Goal: Task Accomplishment & Management: Complete application form

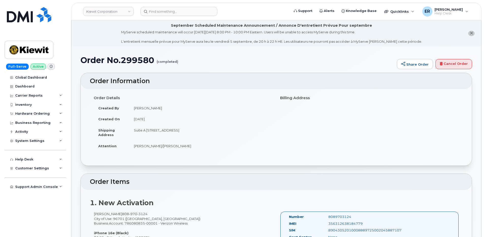
scroll to position [221, 0]
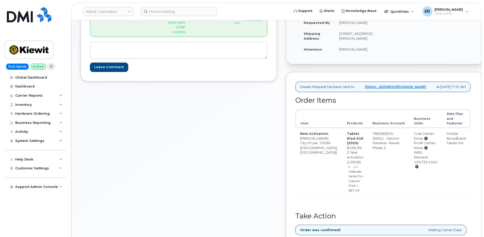
scroll to position [128, 0]
drag, startPoint x: 411, startPoint y: 175, endPoint x: 434, endPoint y: 183, distance: 24.1
click at [434, 169] on div "WBS Element: 105729.1052" at bounding box center [426, 159] width 24 height 19
copy div "WBS Element: 105729.1052"
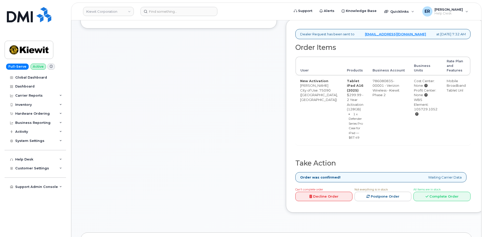
scroll to position [229, 0]
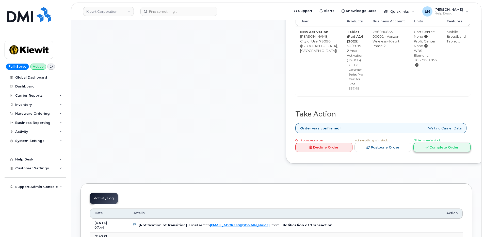
click at [445, 152] on link "Complete Order" at bounding box center [442, 147] width 57 height 9
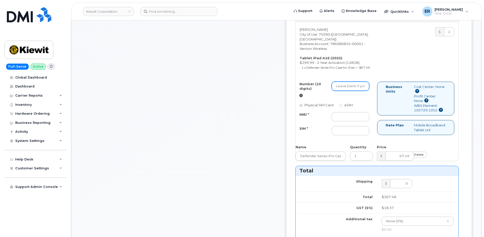
click at [359, 91] on input "Number (10 digits)" at bounding box center [351, 86] width 38 height 9
paste input "903-647-4227"
click at [365, 91] on input "903-647-4227" at bounding box center [351, 86] width 38 height 9
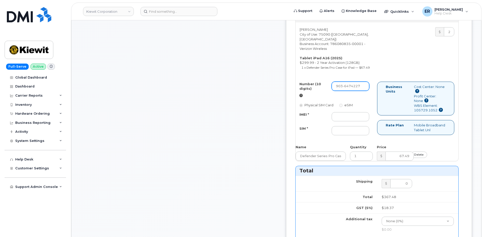
click at [359, 91] on input "903-6474227" at bounding box center [351, 86] width 38 height 9
type input "9036474227"
click at [359, 121] on input "IMEI *" at bounding box center [351, 116] width 38 height 9
click at [356, 121] on input "IMEI *" at bounding box center [351, 116] width 38 height 9
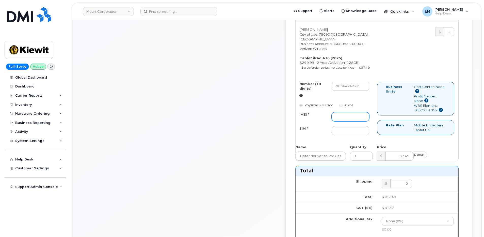
paste input "351159275278124"
type input "351159275278124"
click at [352, 135] on input "SIM *" at bounding box center [351, 130] width 38 height 9
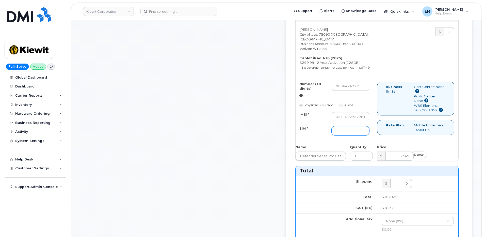
paste input "89049032007408888700219737900738"
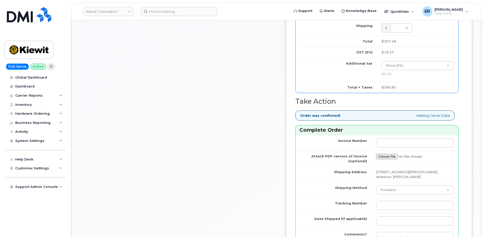
scroll to position [433, 0]
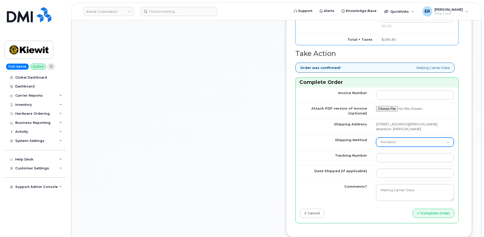
type input "89049032007408888700219737900738"
click at [387, 147] on select "Purolator UPS FedEx Canada Post Courier Other Drop Off Pick Up" at bounding box center [415, 141] width 78 height 9
select select "FedEx"
click at [376, 147] on select "Purolator UPS FedEx Canada Post Courier Other Drop Off Pick Up" at bounding box center [415, 141] width 78 height 9
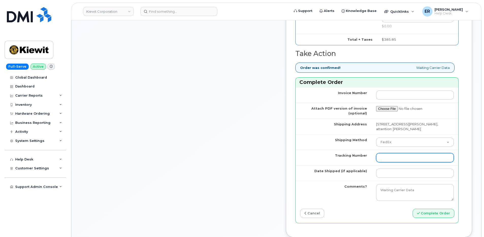
click at [387, 162] on input "Tracking Number" at bounding box center [415, 157] width 78 height 9
click at [389, 162] on input "Tracking Number" at bounding box center [415, 157] width 78 height 9
paste input "460049287998"
type input "460049287998"
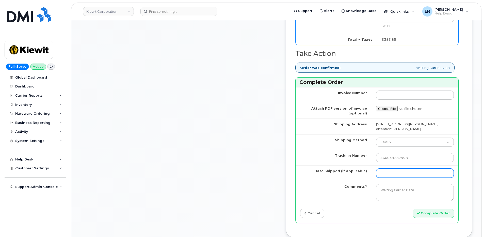
click at [381, 178] on input "Date Shipped (if applicable)" at bounding box center [415, 172] width 78 height 9
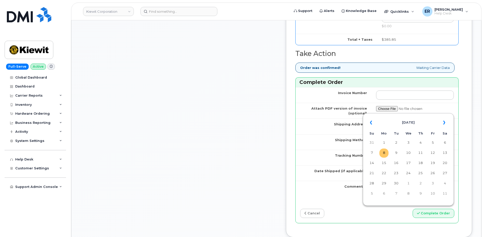
click at [384, 153] on td "8" at bounding box center [384, 152] width 9 height 9
type input "[DATE]"
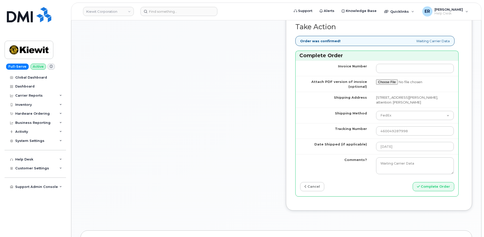
scroll to position [509, 0]
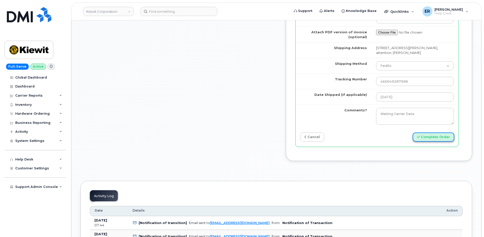
click at [430, 142] on button "Complete Order" at bounding box center [434, 136] width 42 height 9
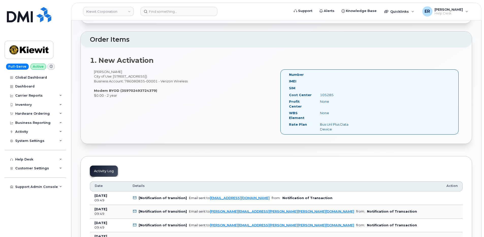
scroll to position [77, 0]
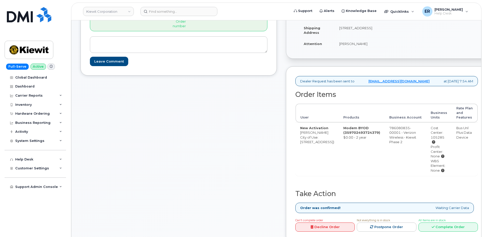
scroll to position [178, 0]
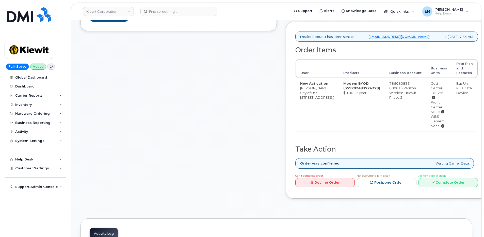
click at [438, 145] on div "Order Items User Products Business Account Business Units Rate Plan and Feature…" at bounding box center [387, 95] width 183 height 99
click at [452, 187] on link "Complete Order" at bounding box center [448, 182] width 59 height 9
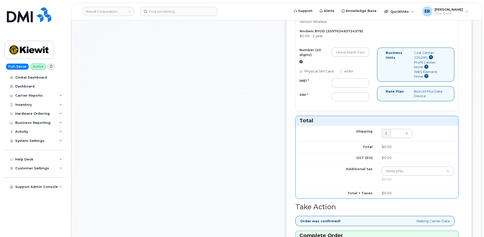
scroll to position [254, 0]
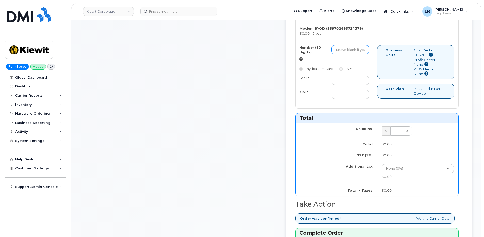
click at [361, 54] on input "Number (10 digits)" at bounding box center [351, 49] width 38 height 9
click at [333, 138] on td "Shipping" at bounding box center [337, 131] width 82 height 16
click at [328, 97] on div "SIM *" at bounding box center [312, 93] width 32 height 7
click at [277, 190] on div "Comments jhelwagen@dminc.com Thanks, KIEWIT CORPORATION! Your order has been su…" at bounding box center [179, 120] width 196 height 551
click at [355, 85] on input "IMEI *" at bounding box center [351, 80] width 38 height 9
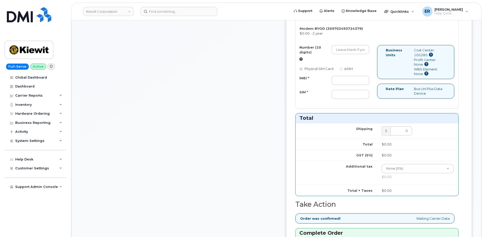
click at [246, 197] on div "Comments jhelwagen@dminc.com Thanks, KIEWIT CORPORATION! Your order has been su…" at bounding box center [179, 120] width 196 height 551
click at [353, 99] on input "SIM *" at bounding box center [351, 94] width 38 height 9
click at [353, 85] on input "IMEI *" at bounding box center [351, 80] width 38 height 9
click at [337, 103] on div "Number (10 digits) Physical SIM Card eSIM IMEI * SIM *" at bounding box center [337, 74] width 82 height 58
click at [361, 99] on input "SIM *" at bounding box center [351, 94] width 38 height 9
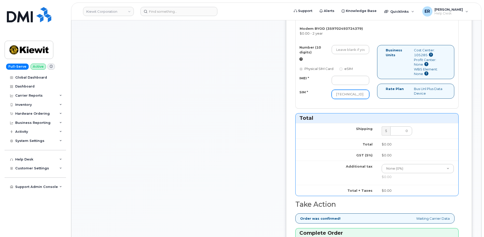
type input "[TECHNICAL_ID]"
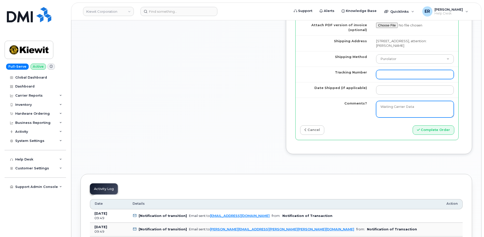
scroll to position [488, 0]
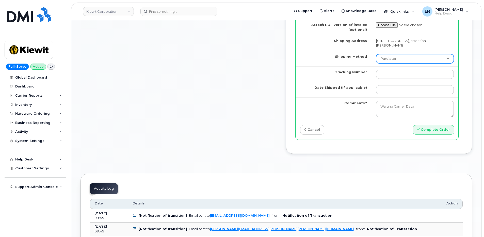
click at [386, 63] on select "Purolator UPS FedEx Canada Post Courier Other Drop Off Pick Up" at bounding box center [415, 58] width 78 height 9
select select "FedEx"
click at [376, 63] on select "Purolator UPS FedEx Canada Post Courier Other Drop Off Pick Up" at bounding box center [415, 58] width 78 height 9
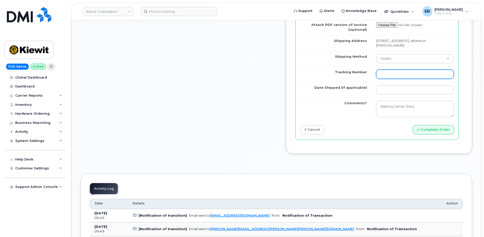
click at [385, 79] on input "Tracking Number" at bounding box center [415, 74] width 78 height 9
click at [384, 79] on input "Tracking Number" at bounding box center [415, 74] width 78 height 9
click at [413, 125] on button "Complete Order" at bounding box center [434, 129] width 42 height 9
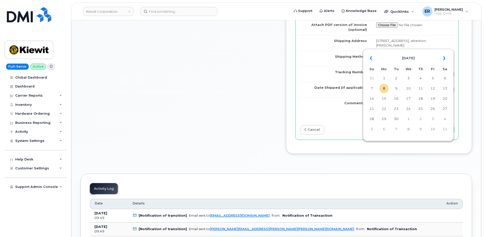
scroll to position [0, 0]
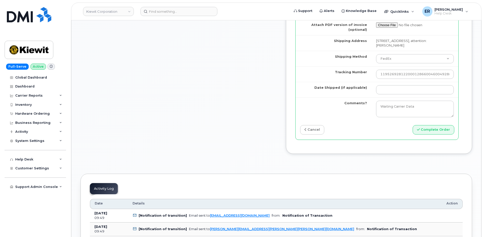
drag, startPoint x: 372, startPoint y: 179, endPoint x: 369, endPoint y: 176, distance: 4.9
click at [369, 139] on div "Invoice Number Attach PDF version of invoice (optional) Shipping Address 331 We…" at bounding box center [377, 72] width 163 height 136
drag, startPoint x: 428, startPoint y: 131, endPoint x: 350, endPoint y: 124, distance: 77.8
click at [350, 82] on tr "Tracking Number 1195269281220001286600460049288001" at bounding box center [377, 74] width 163 height 16
click at [429, 79] on input "1195269281220001286600460049288001" at bounding box center [415, 74] width 78 height 9
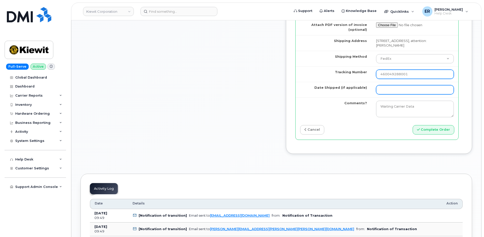
type input "460049288001"
click at [393, 94] on input "Date Shipped (if applicable)" at bounding box center [415, 89] width 78 height 9
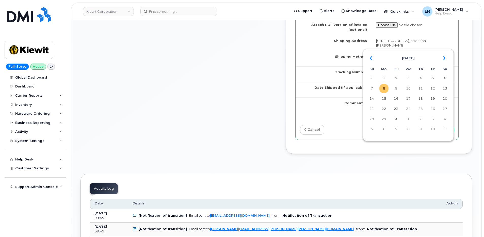
click at [384, 89] on td "8" at bounding box center [384, 88] width 9 height 9
type input "[DATE]"
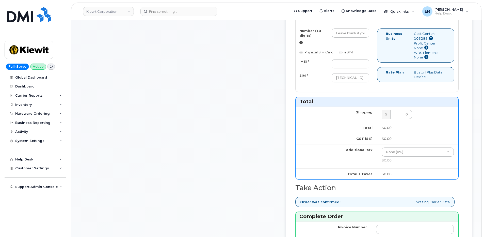
scroll to position [260, 0]
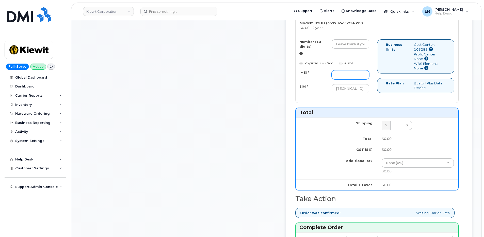
click at [361, 79] on input "IMEI *" at bounding box center [351, 74] width 38 height 9
type input "na"
click at [342, 144] on td "Total" at bounding box center [337, 138] width 82 height 11
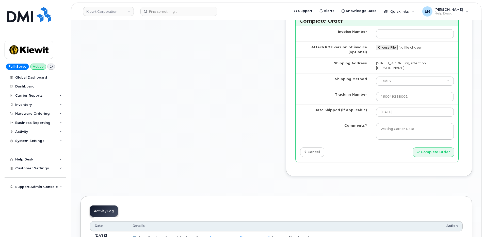
scroll to position [514, 0]
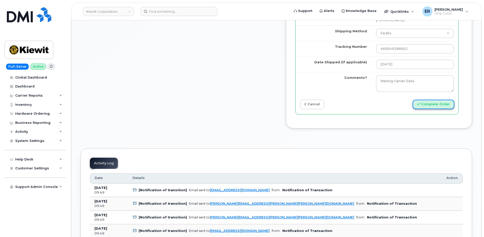
click at [433, 109] on button "Complete Order" at bounding box center [434, 104] width 42 height 9
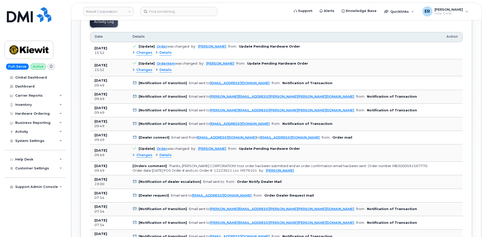
scroll to position [432, 0]
